Goal: Information Seeking & Learning: Check status

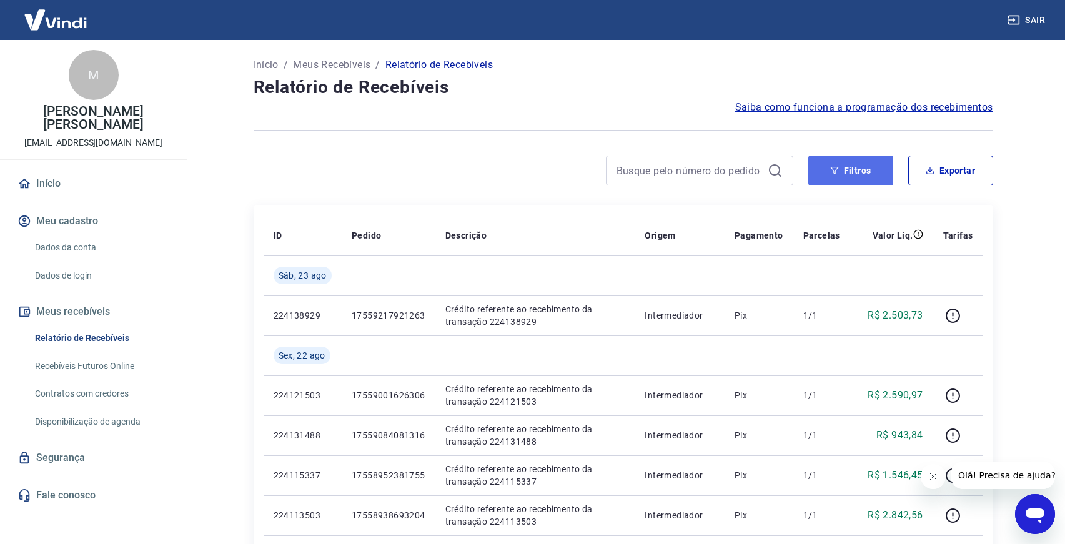
click at [823, 174] on button "Filtros" at bounding box center [850, 170] width 85 height 30
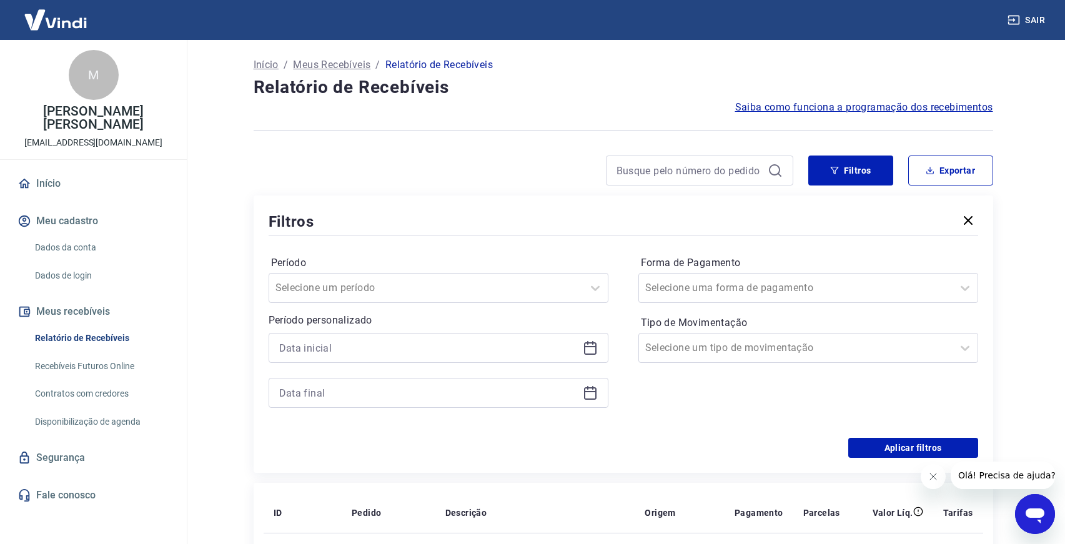
click at [593, 347] on icon at bounding box center [590, 346] width 12 height 1
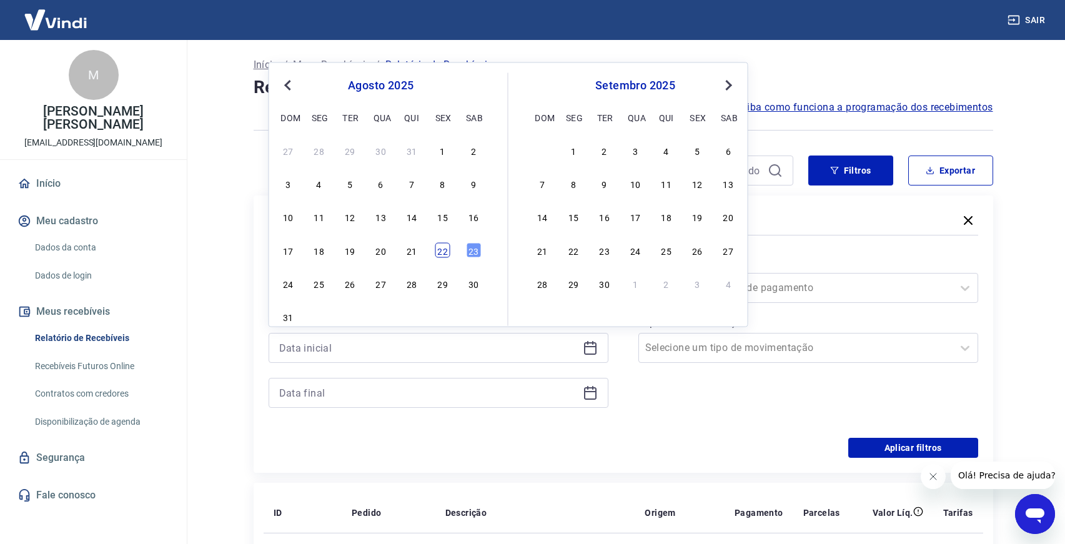
click at [448, 246] on div "22" at bounding box center [442, 249] width 15 height 15
type input "[DATE]"
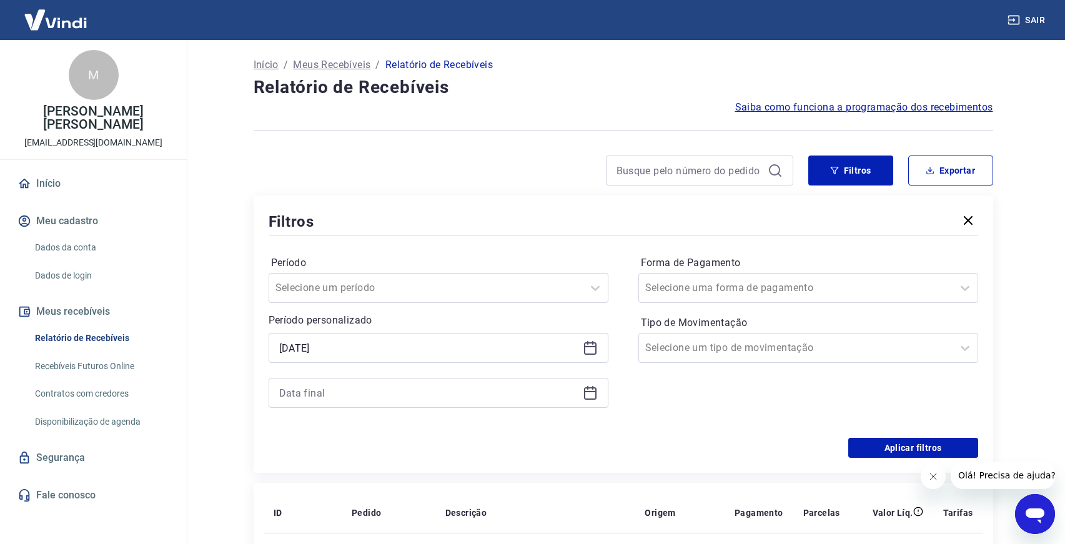
click at [589, 392] on icon at bounding box center [590, 391] width 12 height 1
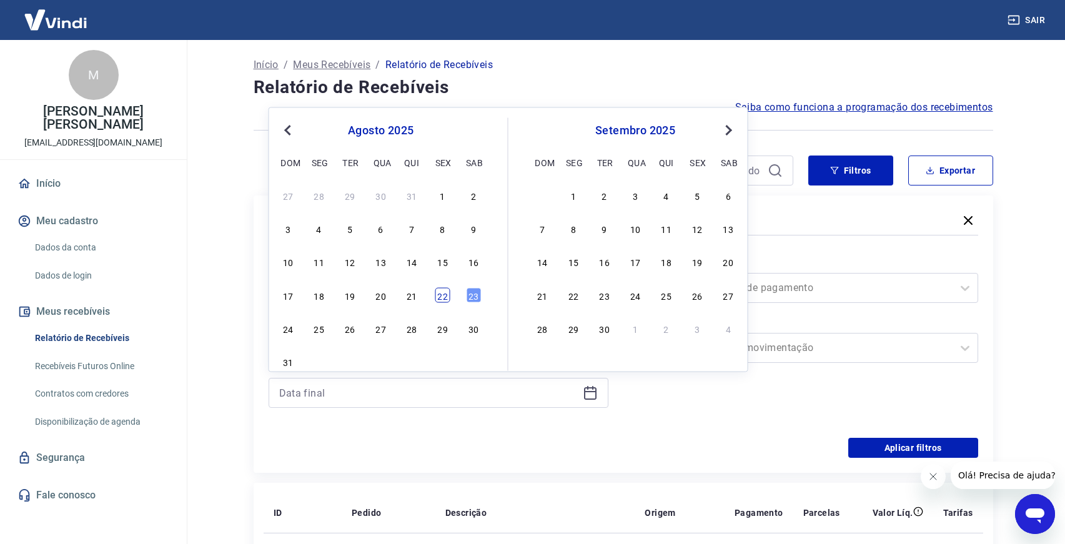
click at [445, 299] on div "22" at bounding box center [442, 294] width 15 height 15
type input "[DATE]"
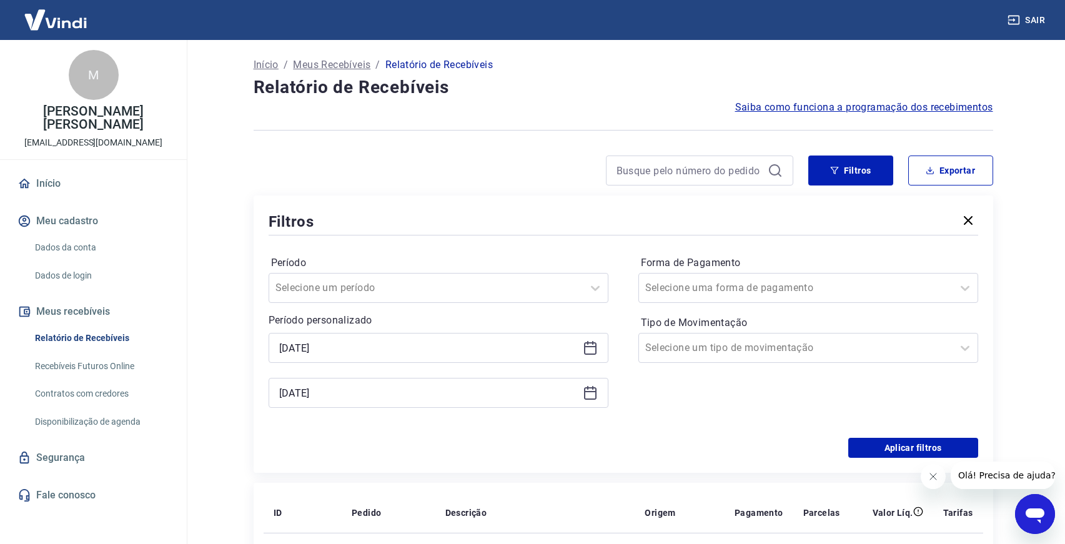
click at [641, 405] on div "Forma de Pagamento Selecione uma forma de pagamento Tipo de Movimentação Seleci…" at bounding box center [808, 338] width 340 height 170
click at [865, 446] on button "Aplicar filtros" at bounding box center [913, 448] width 130 height 20
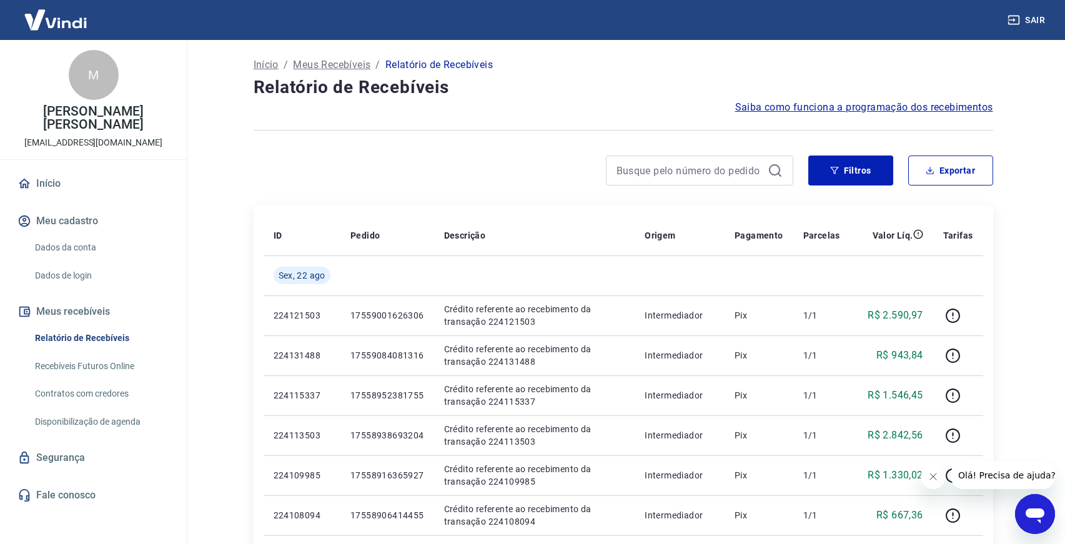
click at [937, 472] on icon "Fechar mensagem da empresa" at bounding box center [933, 476] width 10 height 10
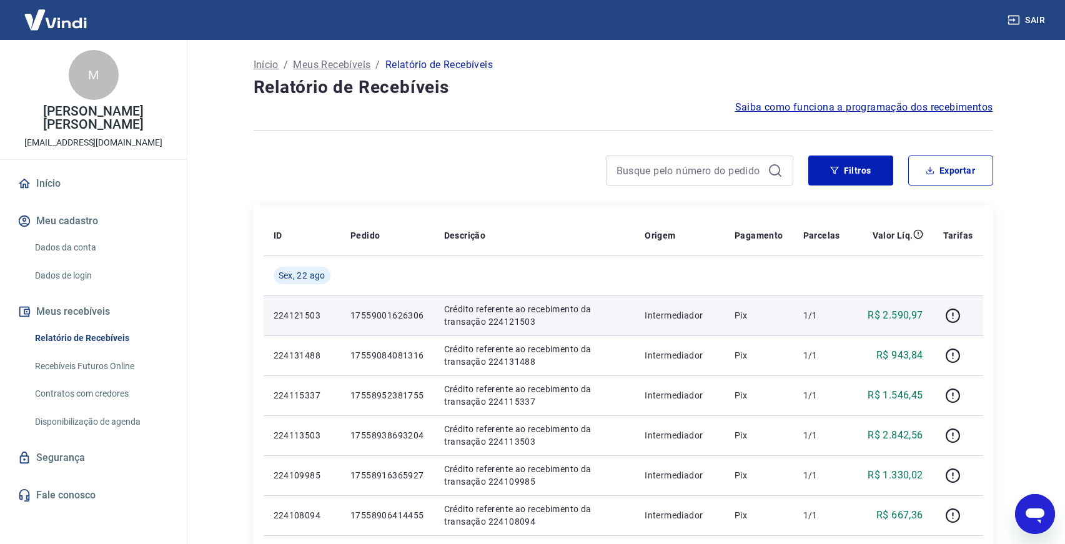
click at [378, 311] on p "17559001626306" at bounding box center [387, 315] width 74 height 12
copy p "17559001626306"
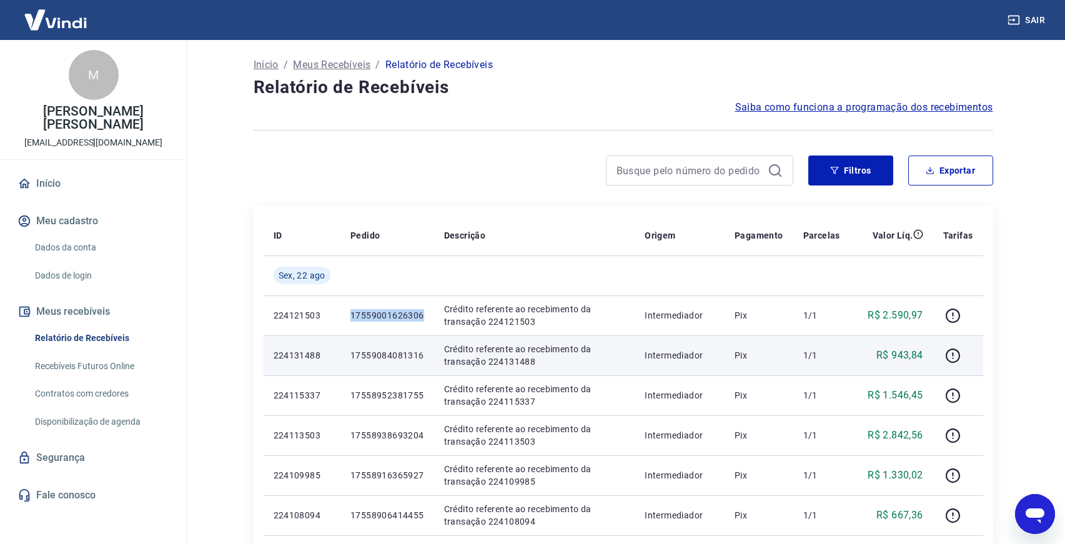
click at [391, 359] on p "17559084081316" at bounding box center [387, 355] width 74 height 12
copy p "17559084081316"
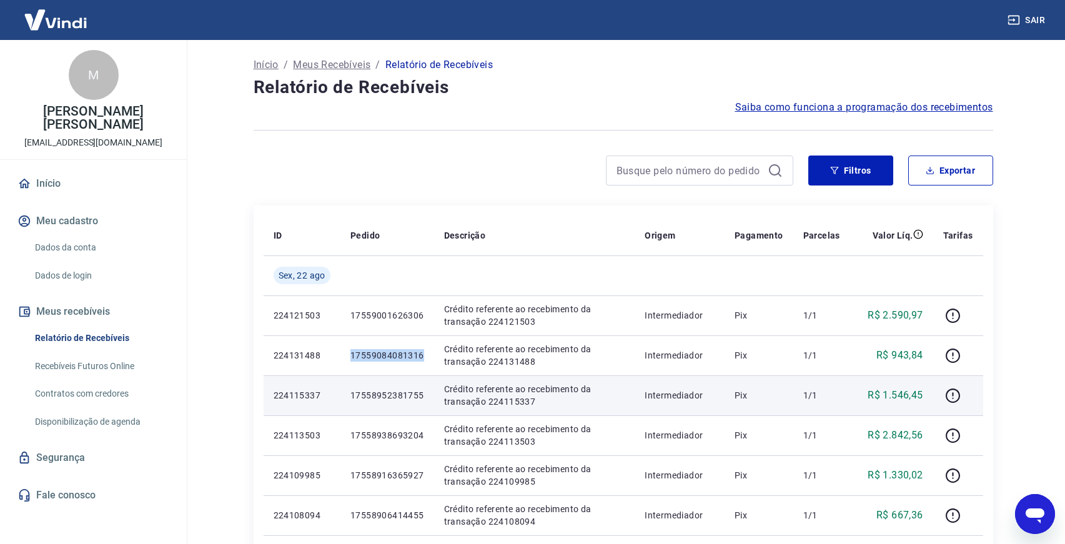
click at [390, 392] on p "17558952381755" at bounding box center [387, 395] width 74 height 12
copy p "17558952381755"
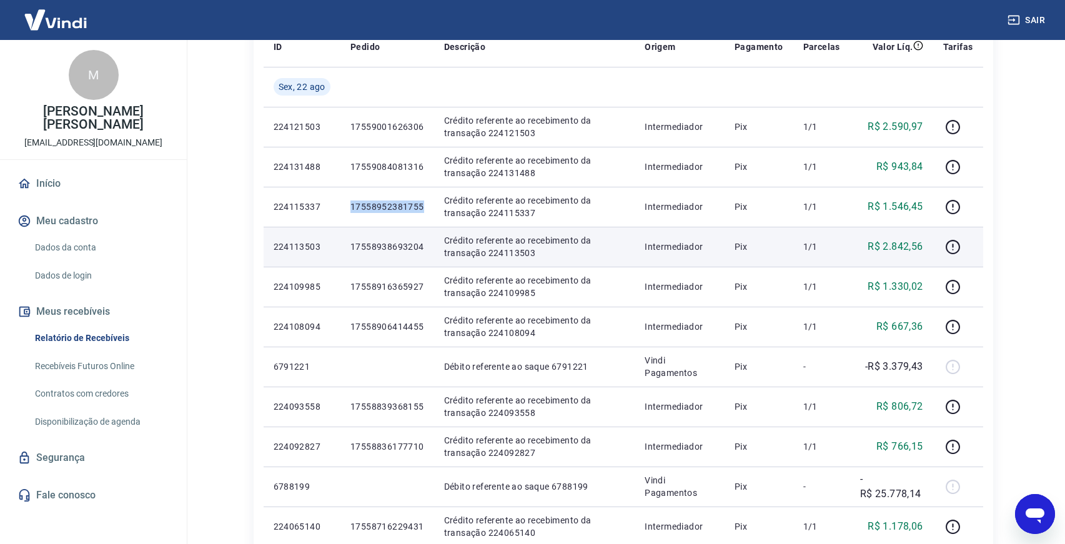
scroll to position [193, 0]
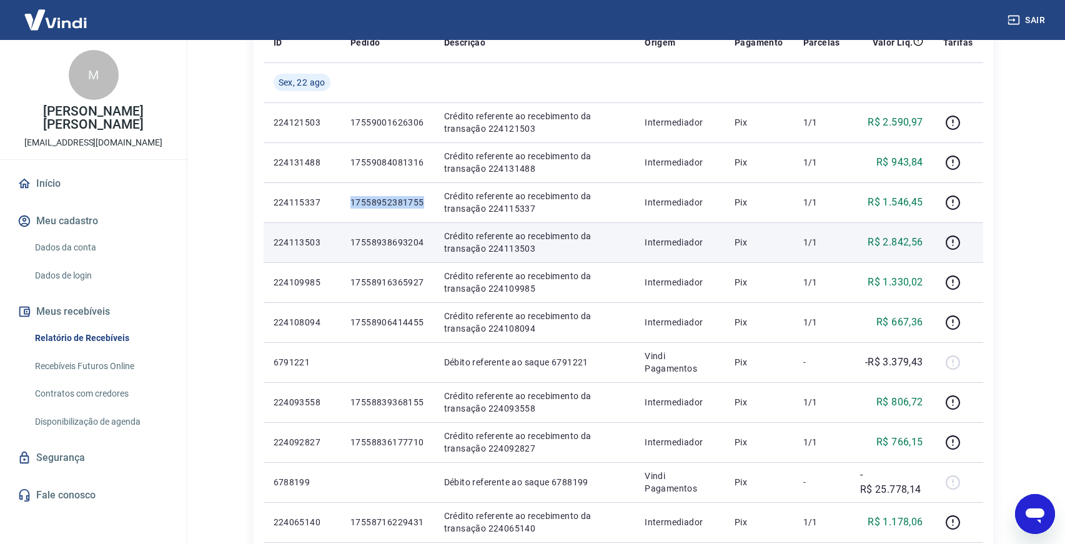
click at [399, 239] on p "17558938693204" at bounding box center [387, 242] width 74 height 12
copy p "17558938693204"
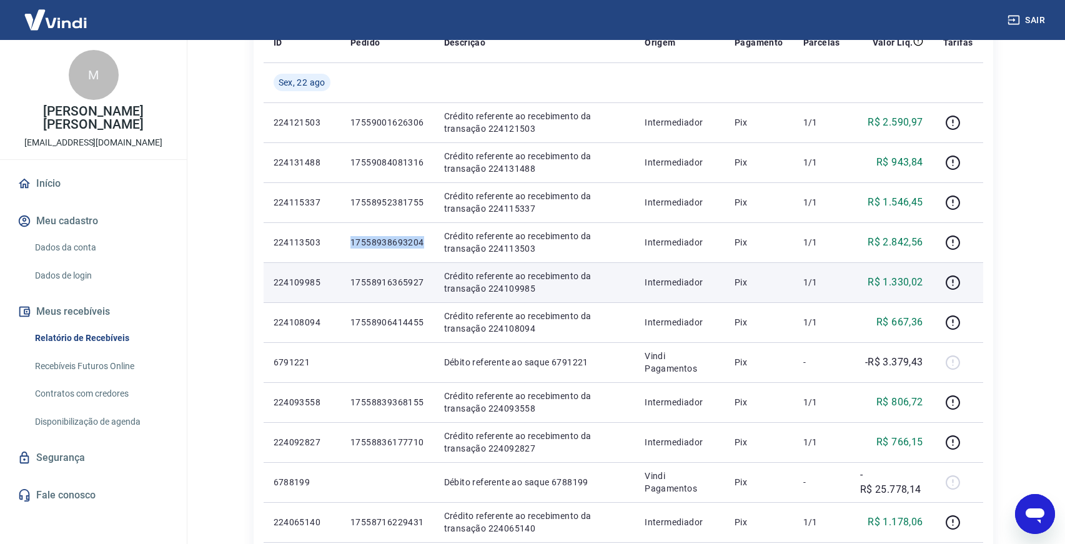
click at [408, 280] on p "17558916365927" at bounding box center [387, 282] width 74 height 12
copy p "17558916365927"
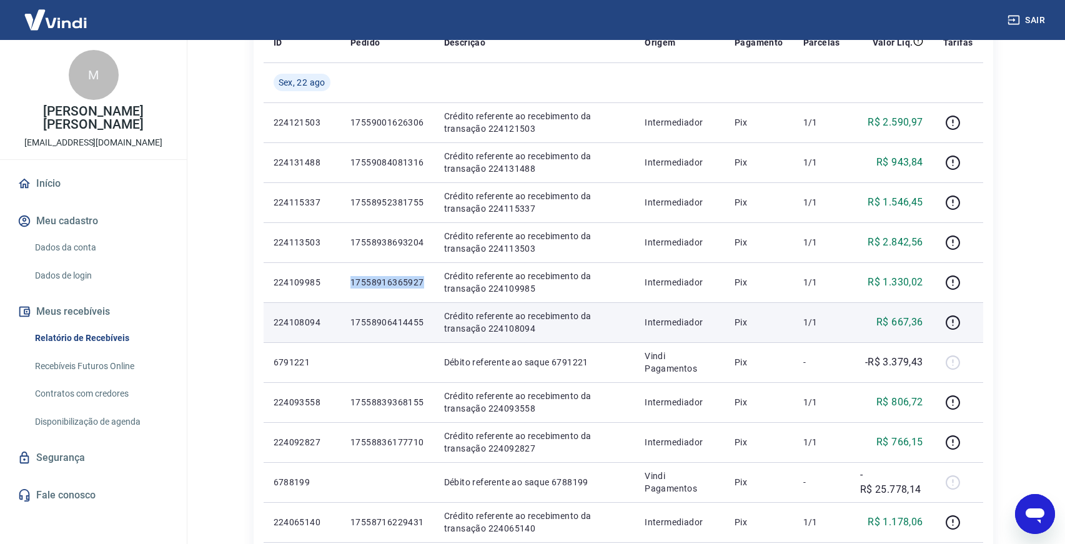
click at [393, 319] on p "17558906414455" at bounding box center [387, 322] width 74 height 12
copy p "17558906414455"
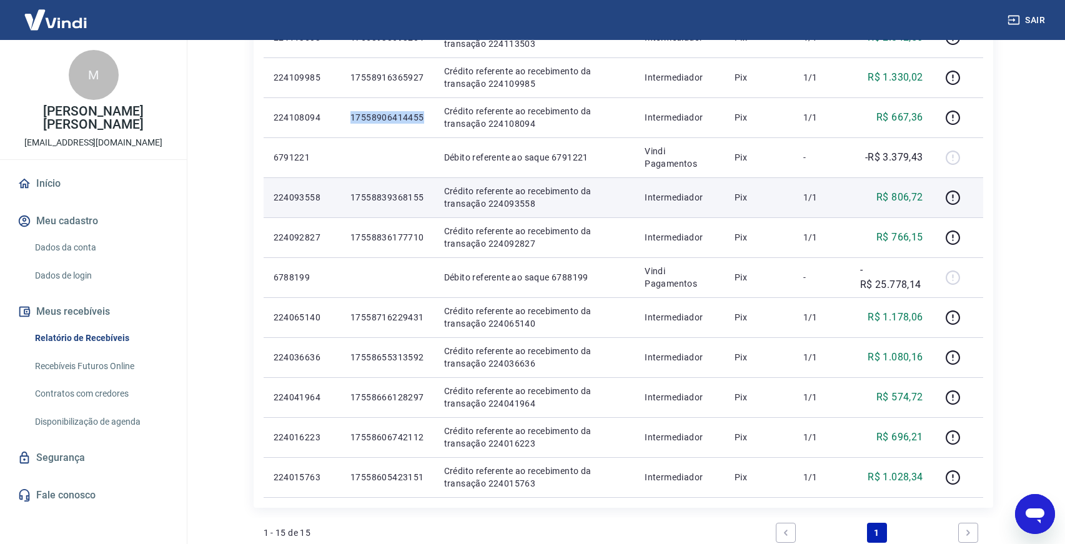
scroll to position [398, 0]
click at [393, 195] on p "17558839368155" at bounding box center [387, 196] width 74 height 12
copy p "17558839368155"
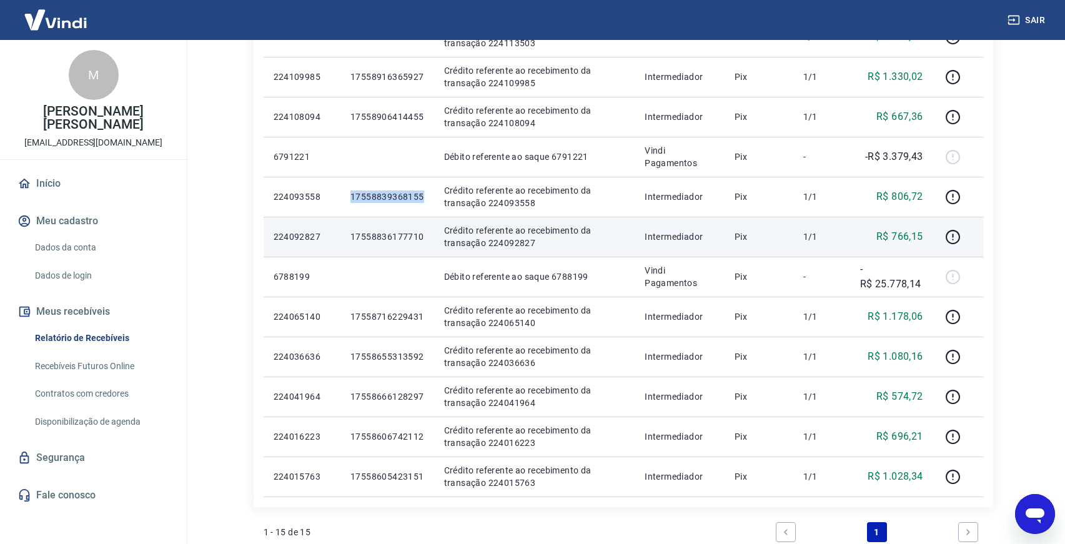
click at [397, 239] on p "17558836177710" at bounding box center [387, 236] width 74 height 12
copy p "17558836177710"
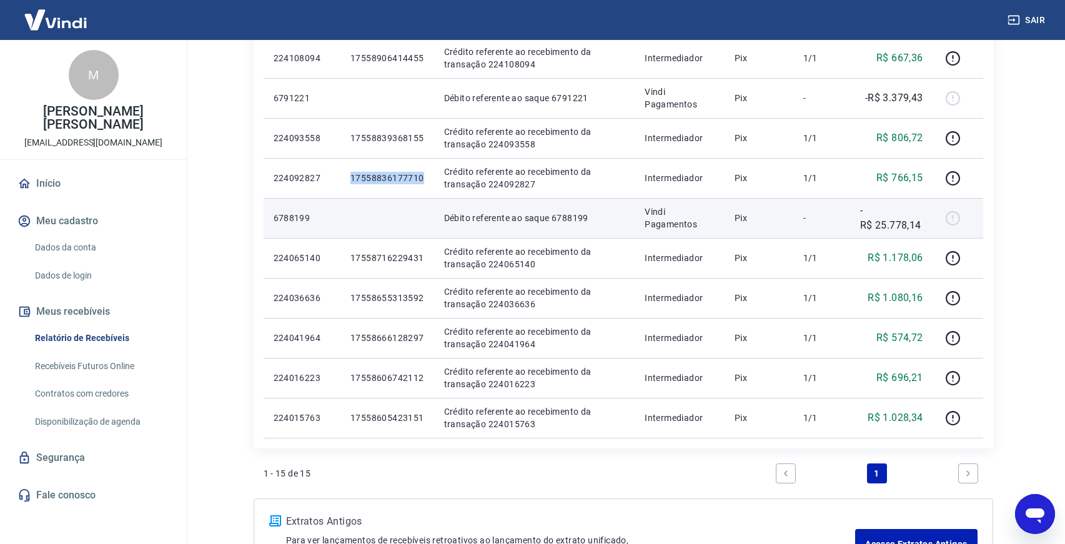
scroll to position [502, 0]
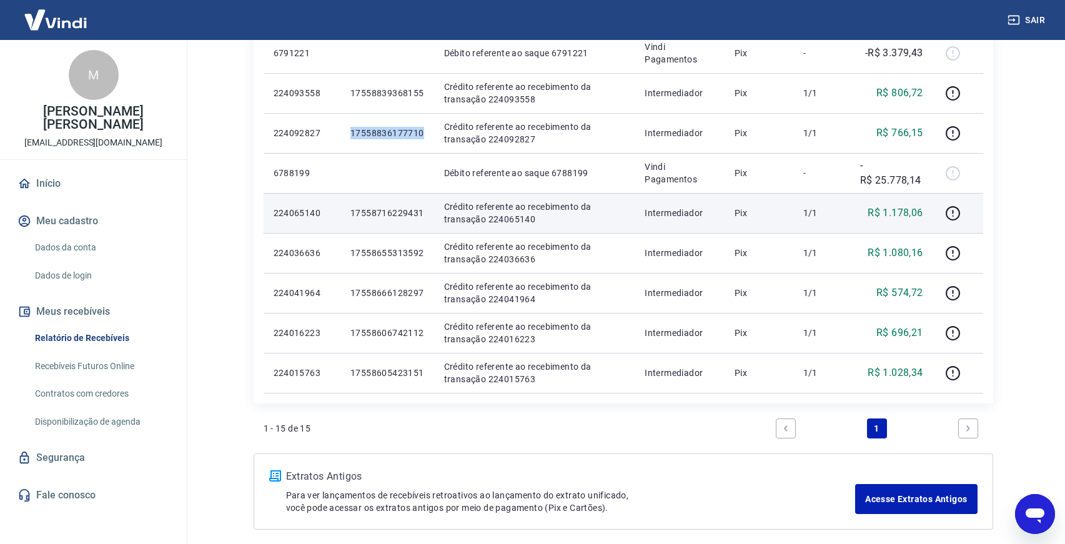
click at [388, 209] on p "17558716229431" at bounding box center [387, 213] width 74 height 12
copy p "17558716229431"
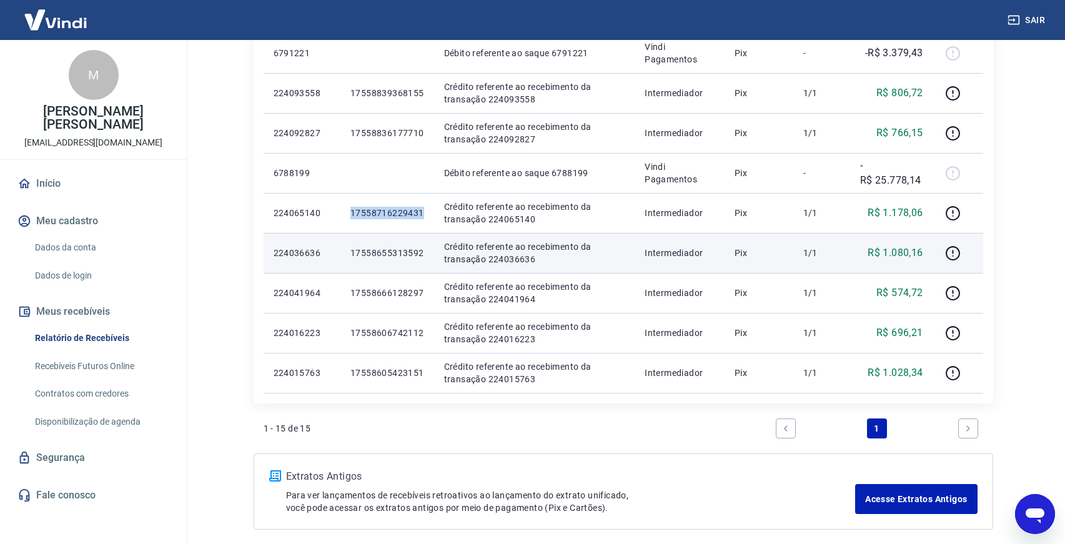
click at [404, 257] on p "17558655313592" at bounding box center [387, 253] width 74 height 12
copy p "17558655313592"
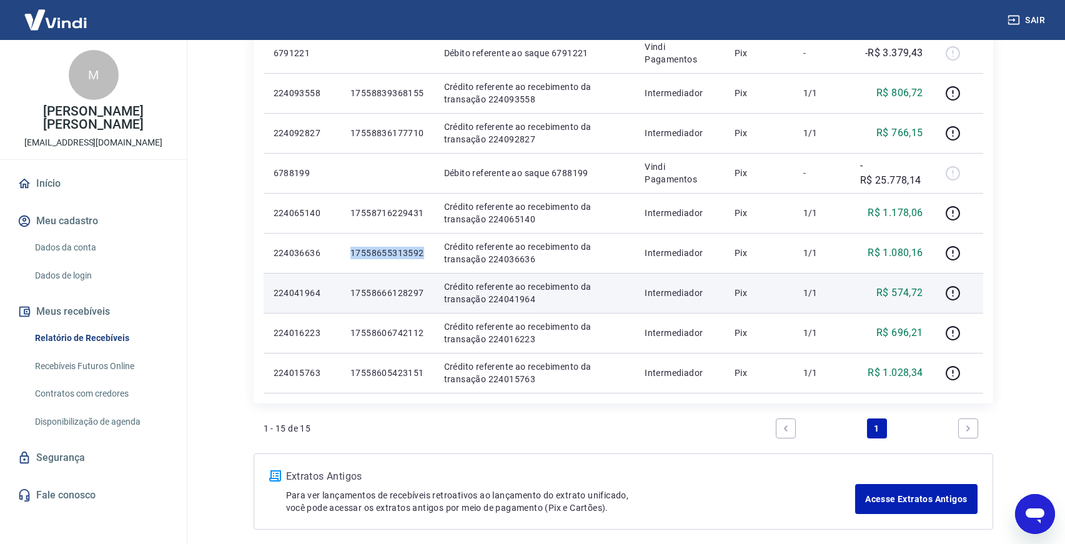
click at [392, 293] on p "17558666128297" at bounding box center [387, 293] width 74 height 12
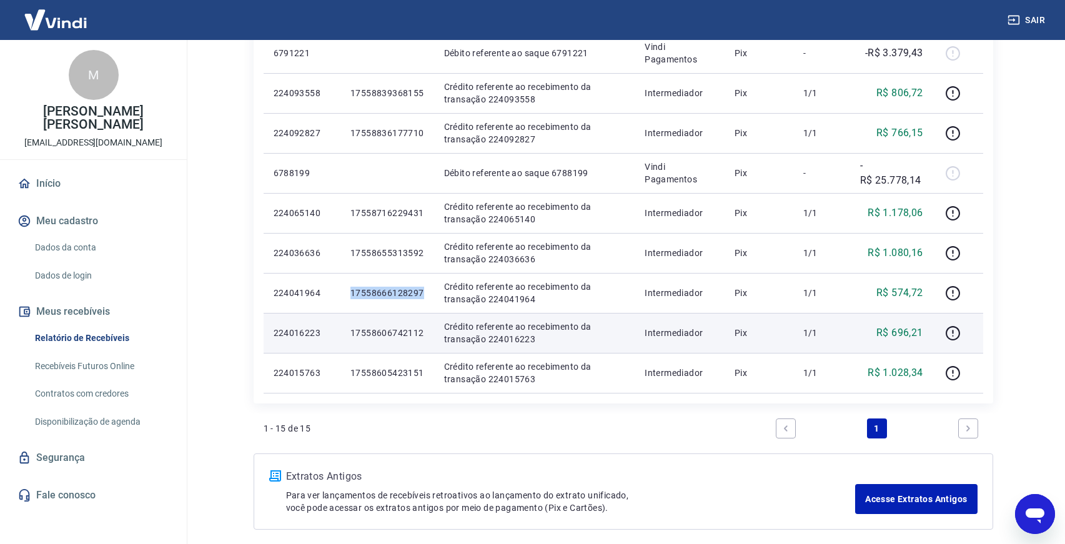
click at [406, 329] on p "17558606742112" at bounding box center [387, 333] width 74 height 12
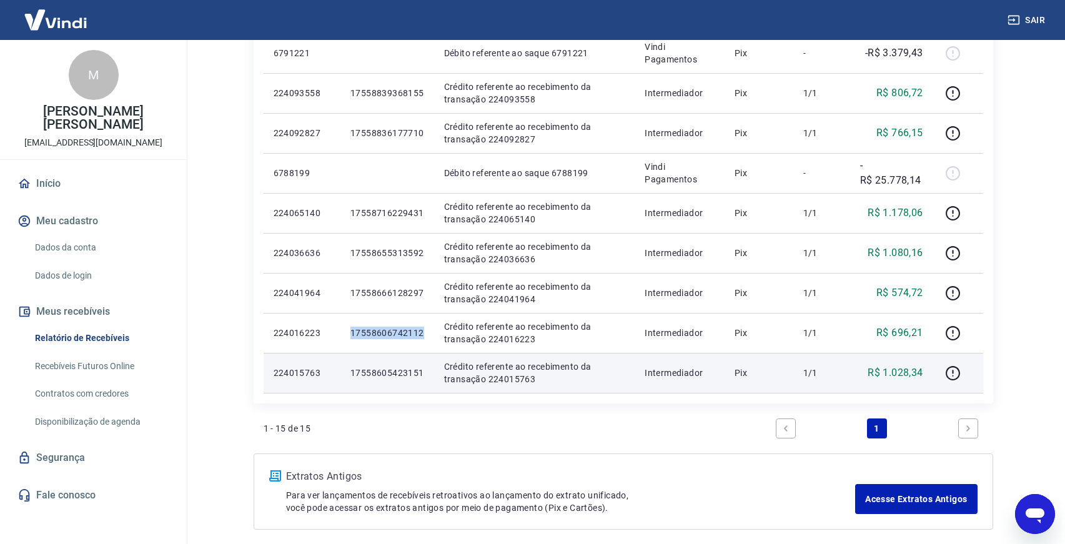
click at [362, 379] on td "17558605423151" at bounding box center [387, 373] width 94 height 40
click at [375, 373] on p "17558605423151" at bounding box center [387, 373] width 74 height 12
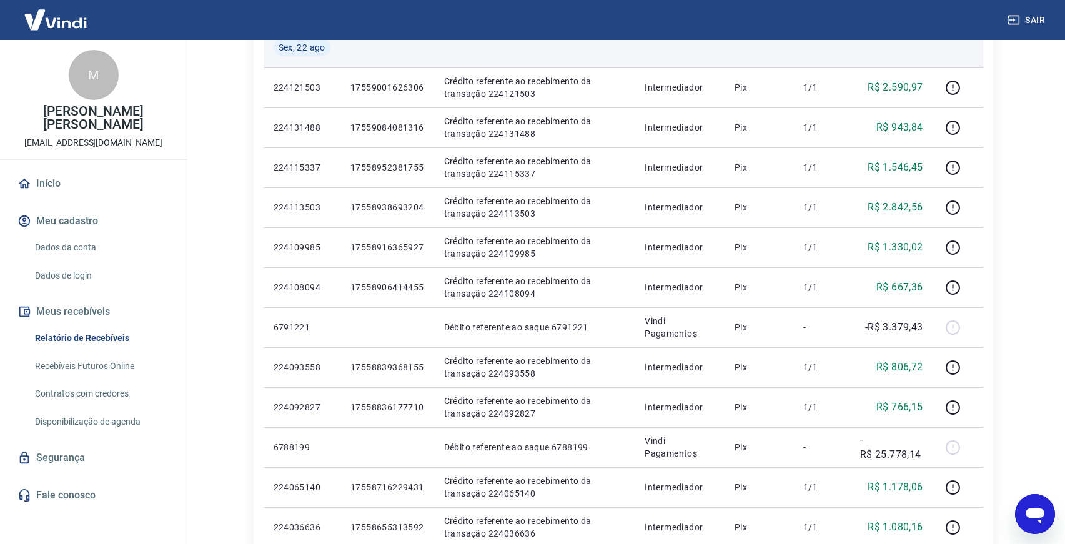
scroll to position [207, 0]
